Goal: Transaction & Acquisition: Purchase product/service

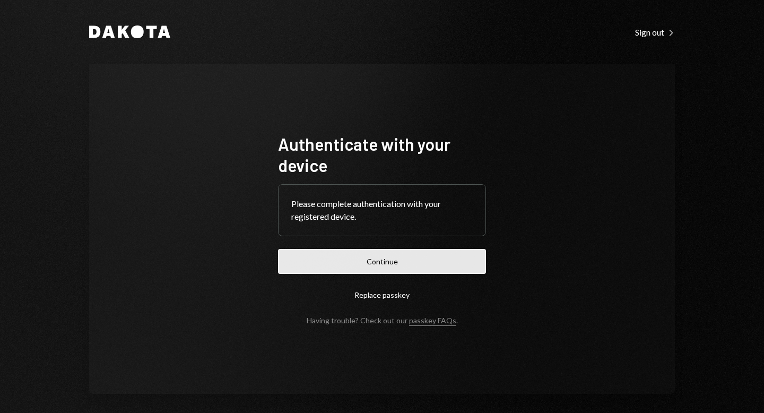
click at [422, 257] on button "Continue" at bounding box center [382, 261] width 208 height 25
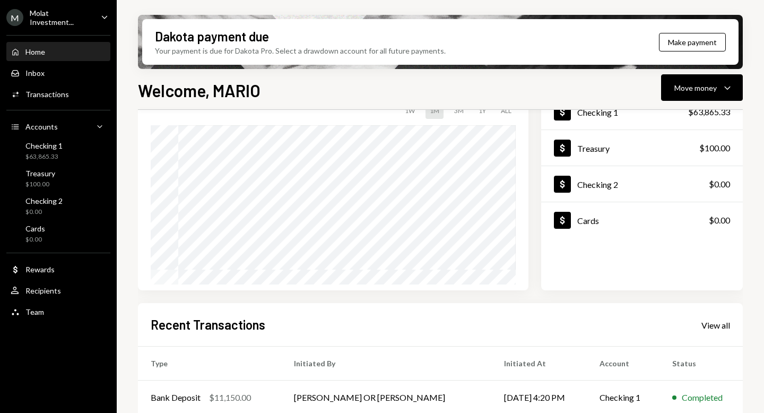
scroll to position [226, 0]
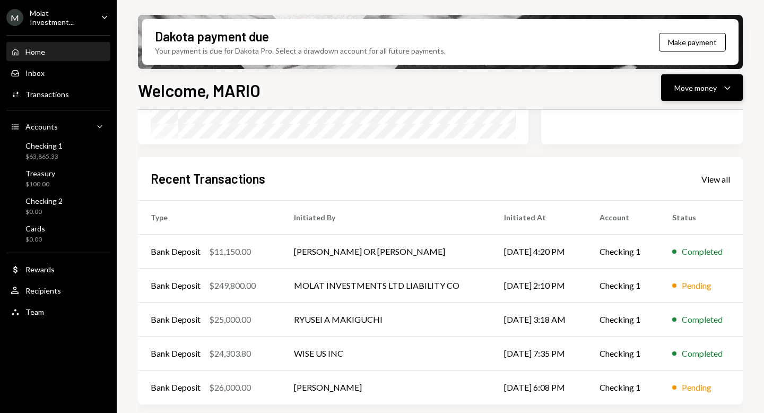
click at [694, 92] on div "Move money" at bounding box center [695, 87] width 42 height 11
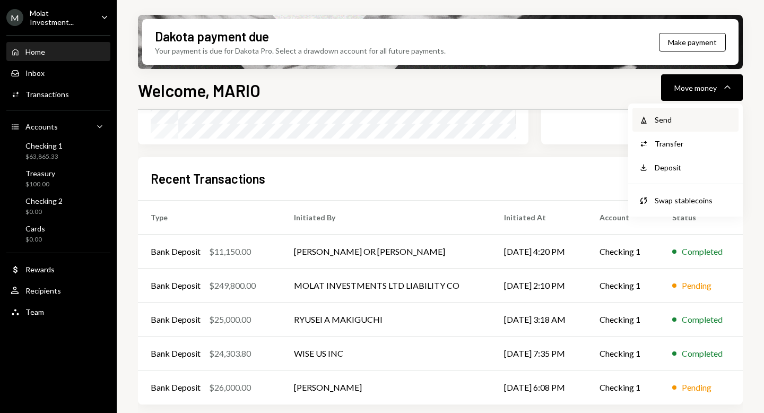
click at [671, 119] on div "Send" at bounding box center [692, 119] width 77 height 11
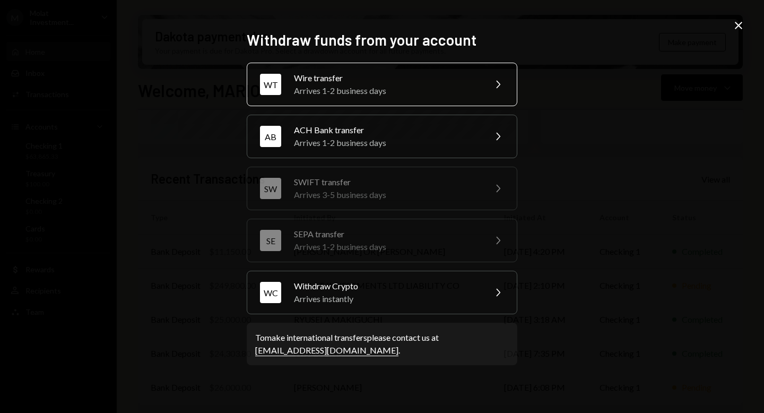
click at [407, 92] on div "Arrives 1-2 business days" at bounding box center [386, 90] width 185 height 13
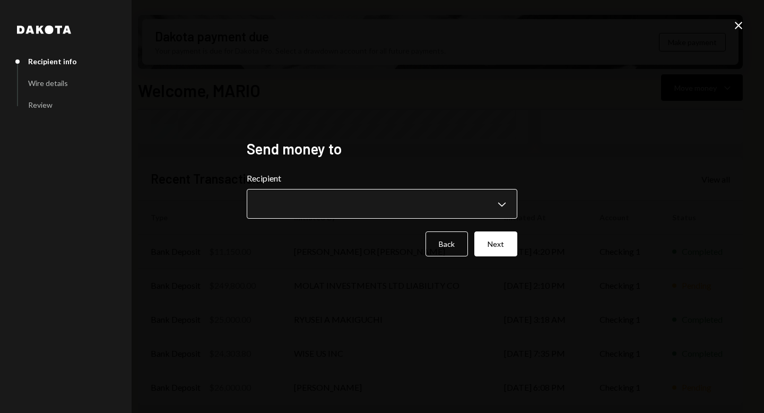
click at [499, 202] on body "M Molat Investment... Caret Down Home Home Inbox Inbox Activities Transactions …" at bounding box center [382, 206] width 764 height 413
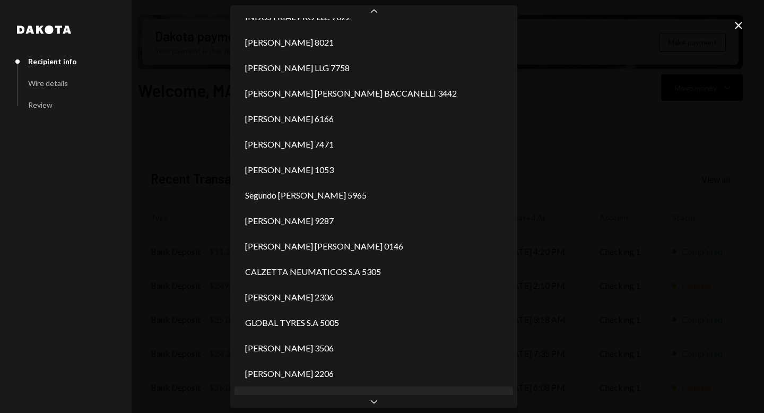
scroll to position [1953, 0]
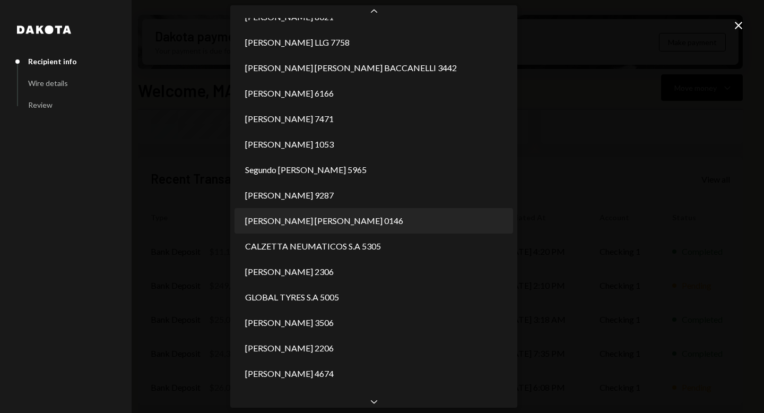
select select "**********"
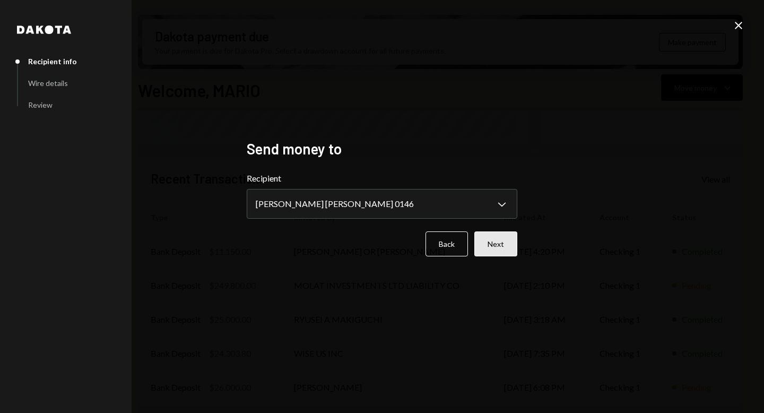
click at [489, 239] on button "Next" at bounding box center [495, 243] width 43 height 25
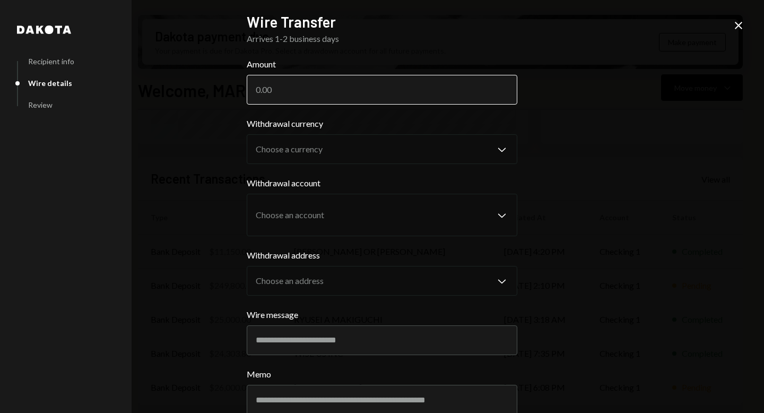
click at [321, 85] on input "Amount" at bounding box center [382, 90] width 270 height 30
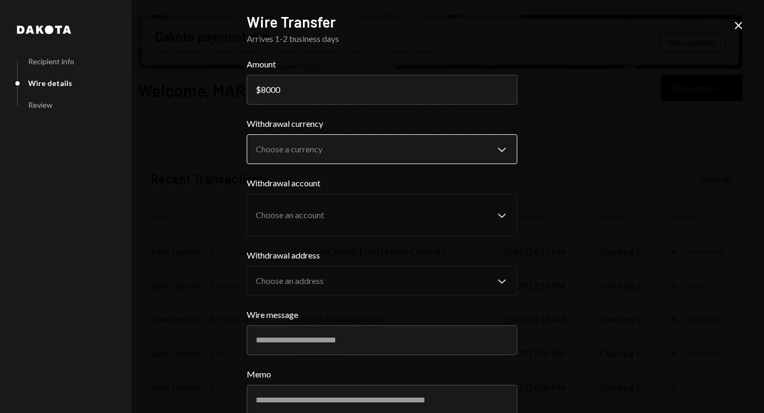
type input "8000"
click at [409, 141] on body "M Molat Investment... Caret Down Home Home Inbox Inbox Activities Transactions …" at bounding box center [382, 206] width 764 height 413
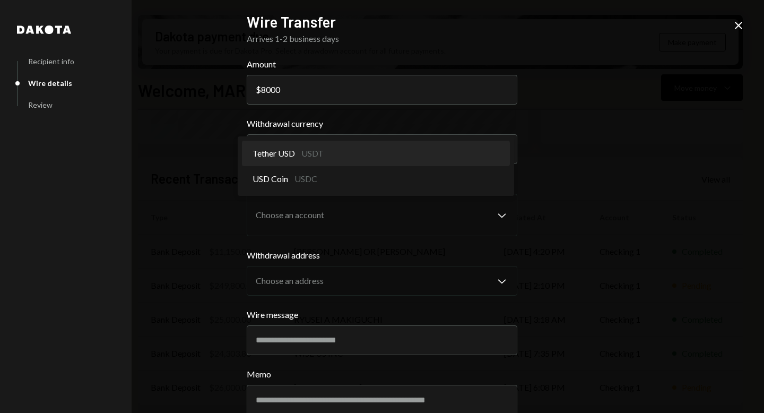
select select "****"
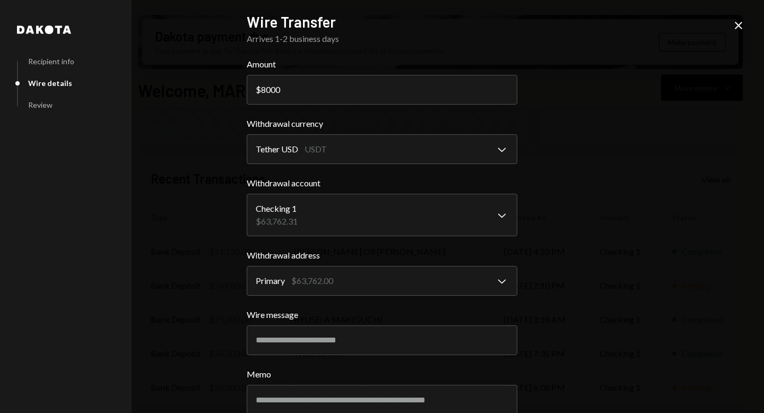
click at [564, 304] on div "**********" at bounding box center [382, 206] width 764 height 413
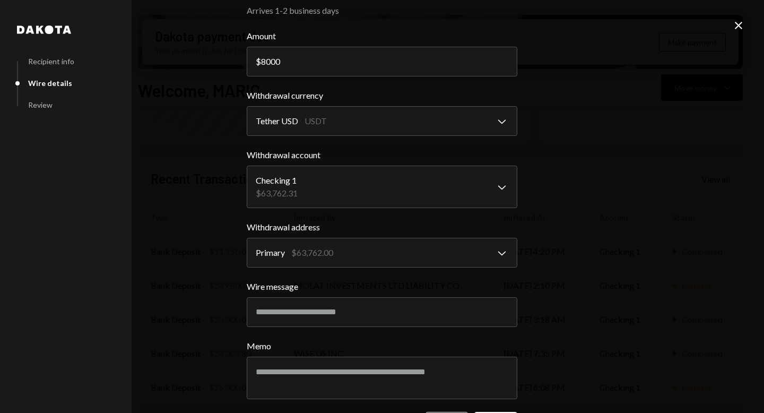
scroll to position [68, 0]
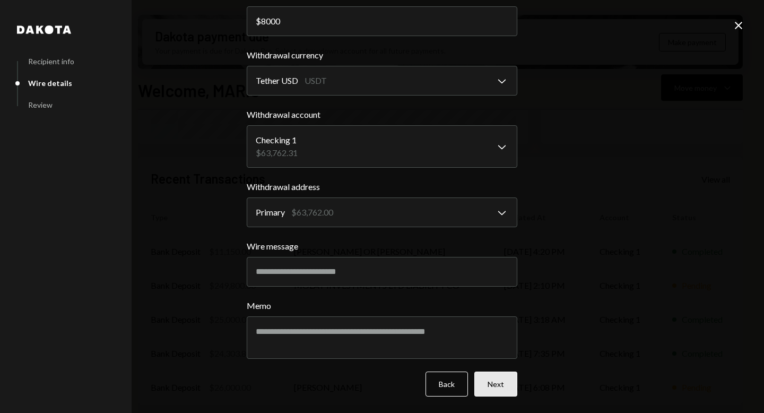
click at [485, 388] on button "Next" at bounding box center [495, 383] width 43 height 25
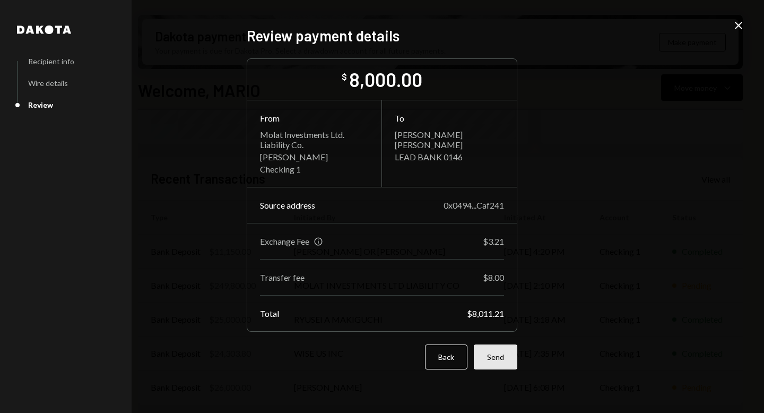
click at [504, 357] on button "Send" at bounding box center [495, 356] width 43 height 25
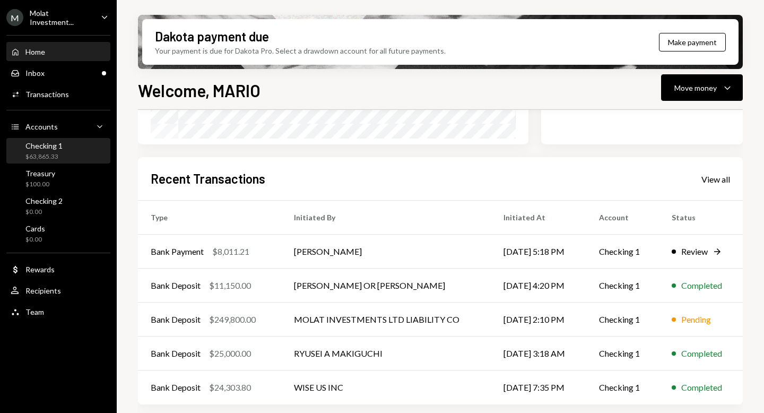
click at [58, 147] on div "Checking 1" at bounding box center [43, 145] width 37 height 9
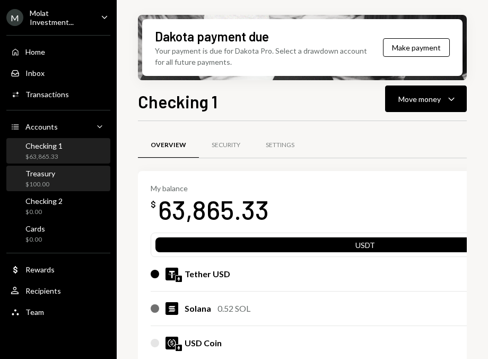
click at [47, 171] on div "Treasury" at bounding box center [40, 173] width 30 height 9
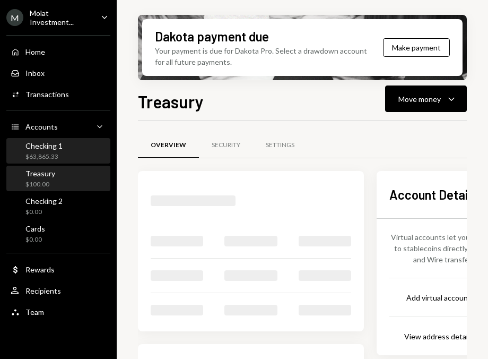
click at [46, 149] on div "Checking 1 $63,865.33" at bounding box center [43, 151] width 37 height 20
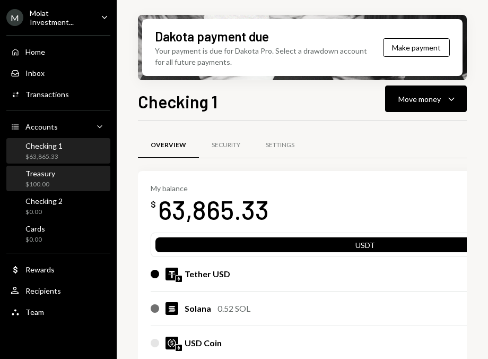
click at [59, 182] on div "Treasury $100.00" at bounding box center [58, 179] width 95 height 20
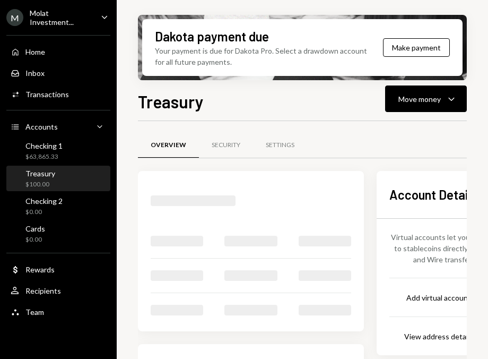
click at [55, 171] on div "Treasury $100.00" at bounding box center [58, 179] width 95 height 20
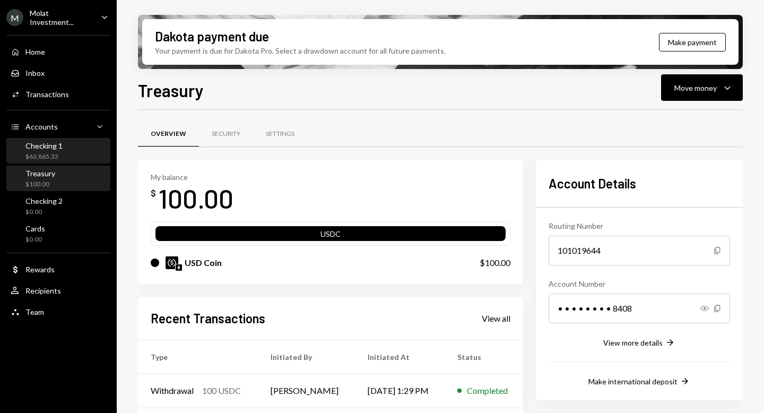
click at [42, 146] on div "Checking 1" at bounding box center [43, 145] width 37 height 9
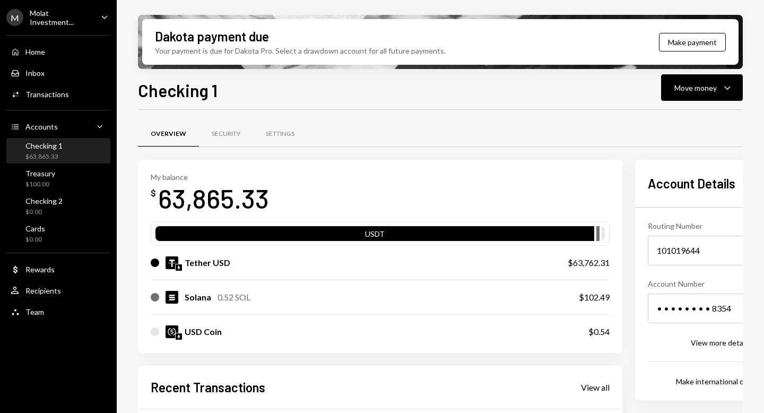
click at [63, 18] on div "Molat Investment..." at bounding box center [61, 17] width 63 height 18
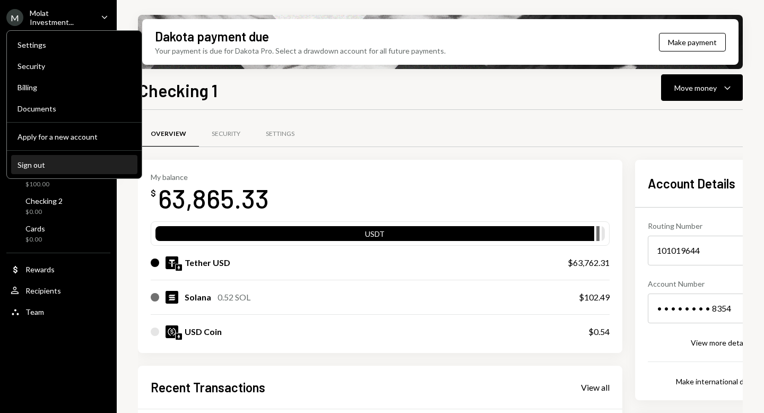
click at [46, 169] on button "Sign out" at bounding box center [74, 164] width 126 height 19
